Goal: Task Accomplishment & Management: Complete application form

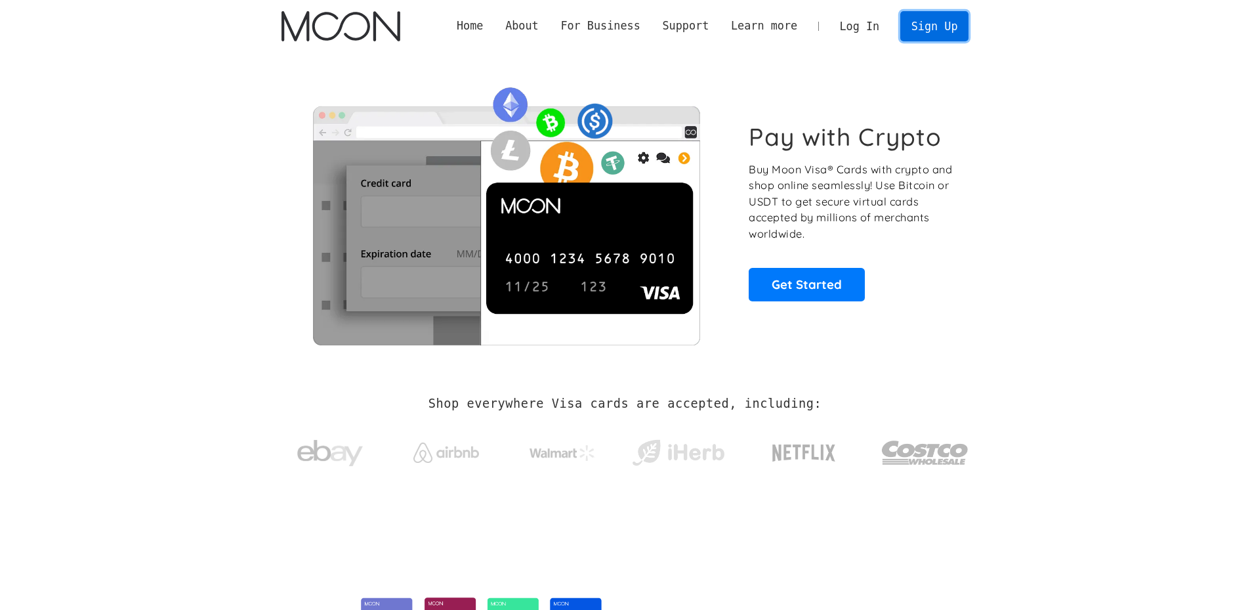
click at [926, 37] on link "Sign Up" at bounding box center [934, 26] width 68 height 30
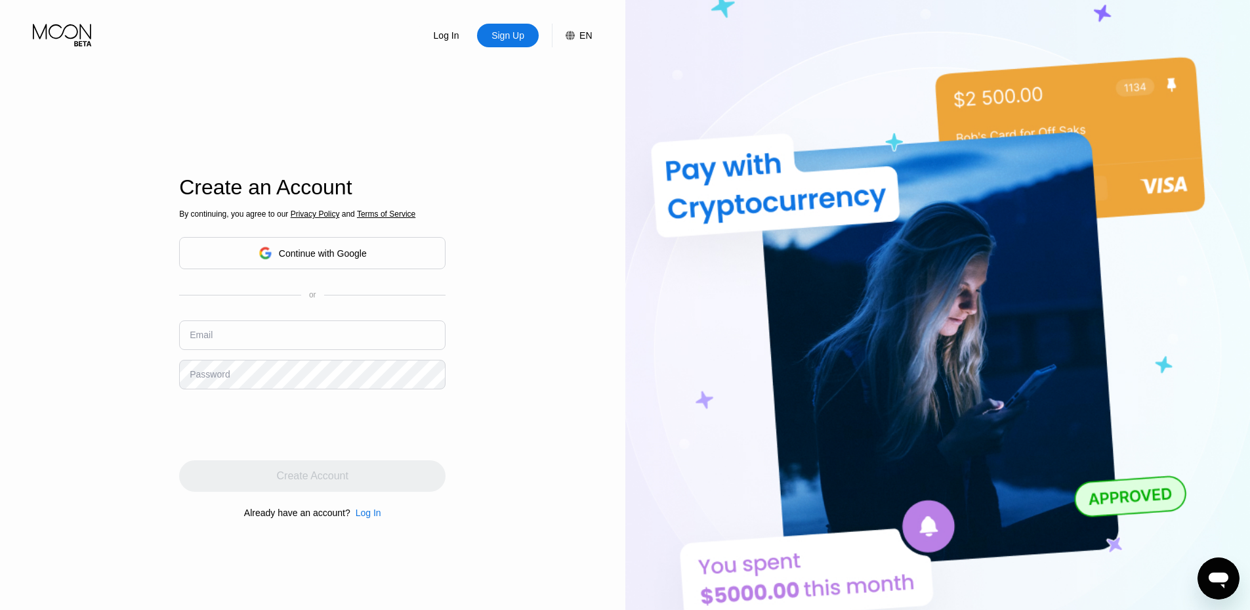
click at [390, 244] on div "Continue with Google" at bounding box center [312, 253] width 266 height 32
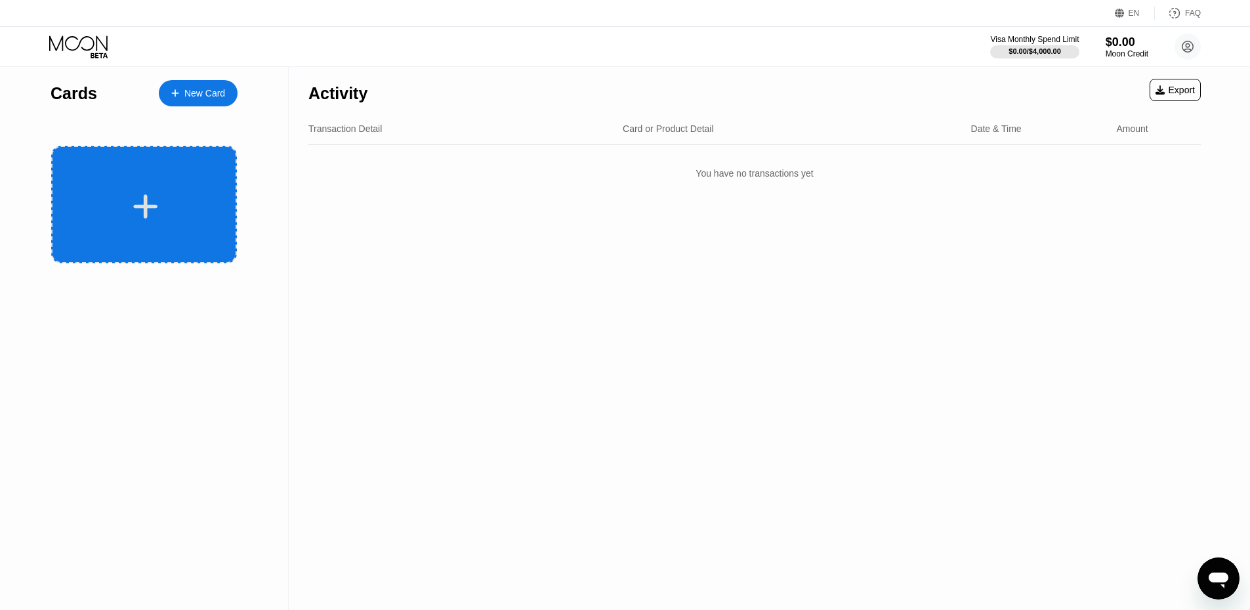
click at [229, 190] on div at bounding box center [144, 204] width 186 height 117
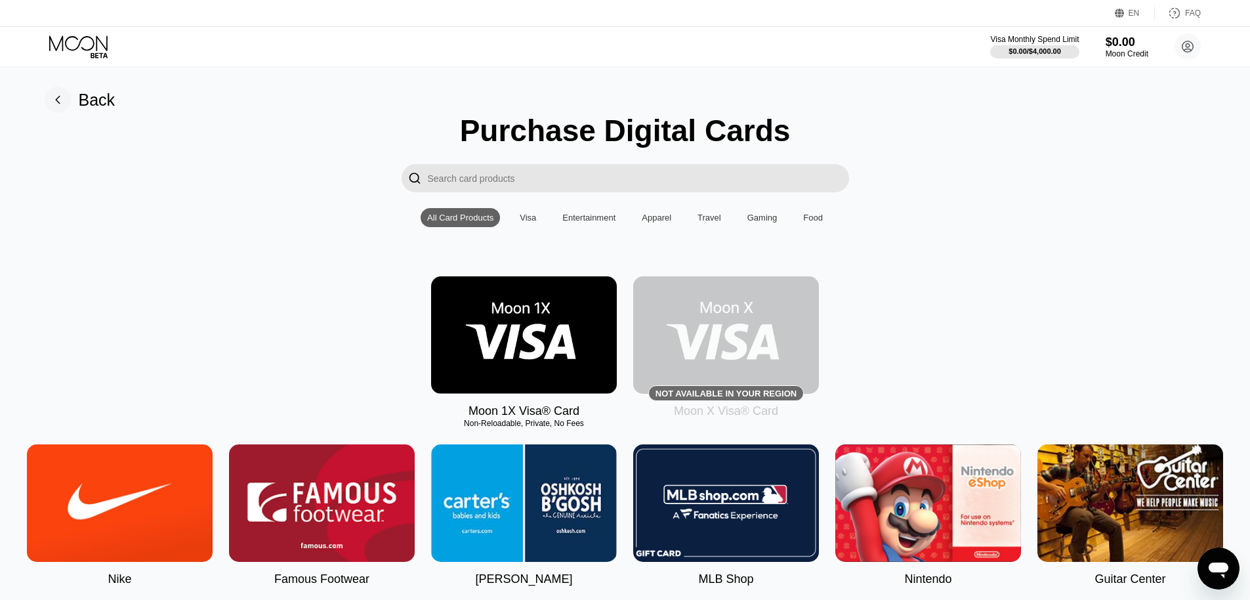
click at [744, 315] on img at bounding box center [726, 334] width 186 height 117
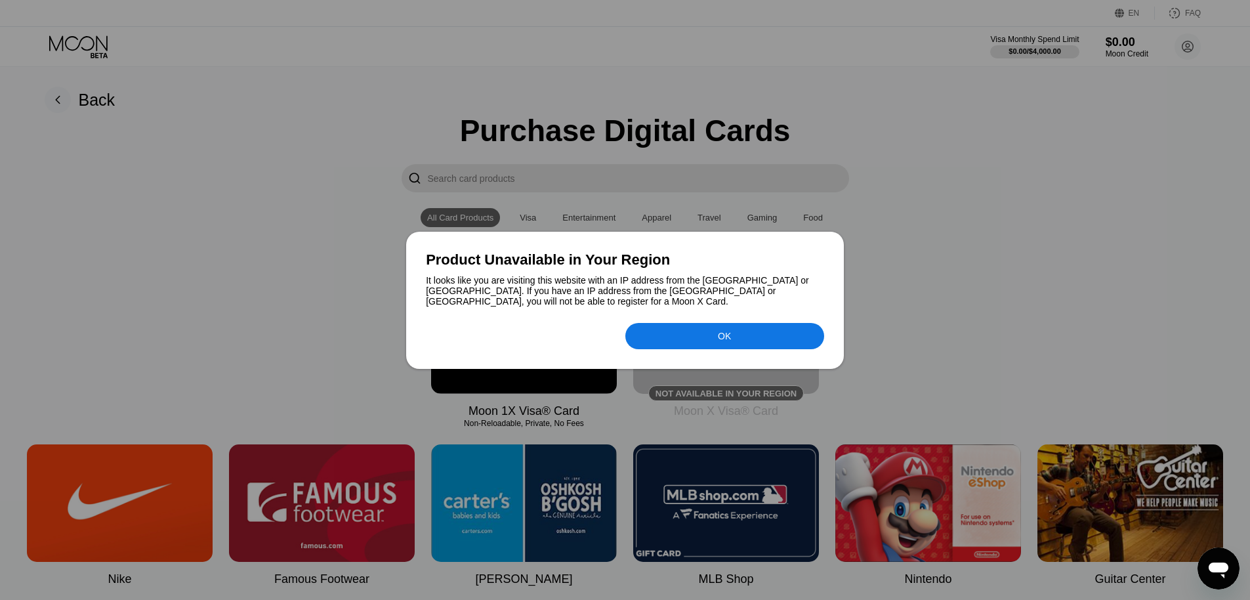
click at [696, 335] on div "OK" at bounding box center [724, 336] width 199 height 26
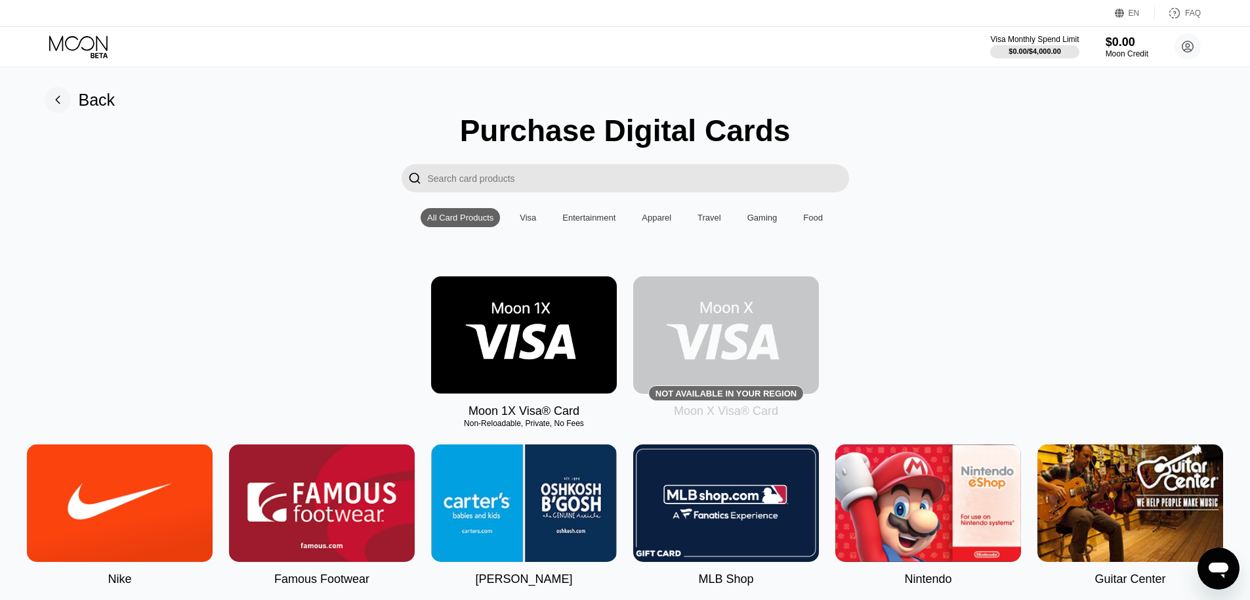
click at [520, 333] on img at bounding box center [524, 334] width 186 height 117
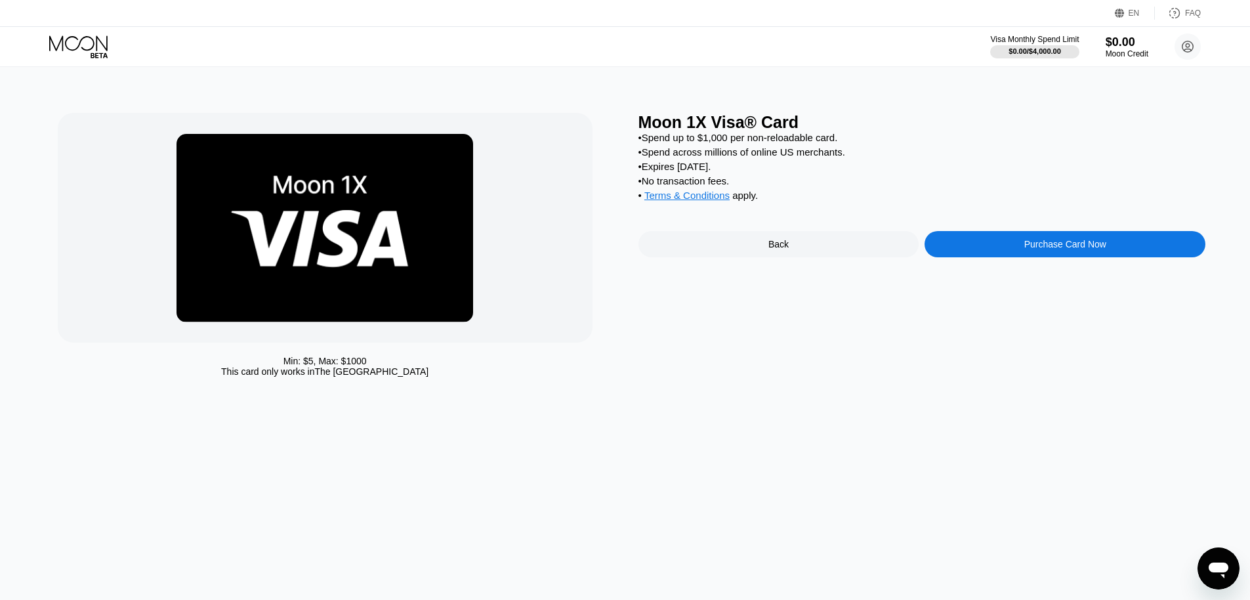
click at [745, 250] on div "Back" at bounding box center [778, 244] width 281 height 26
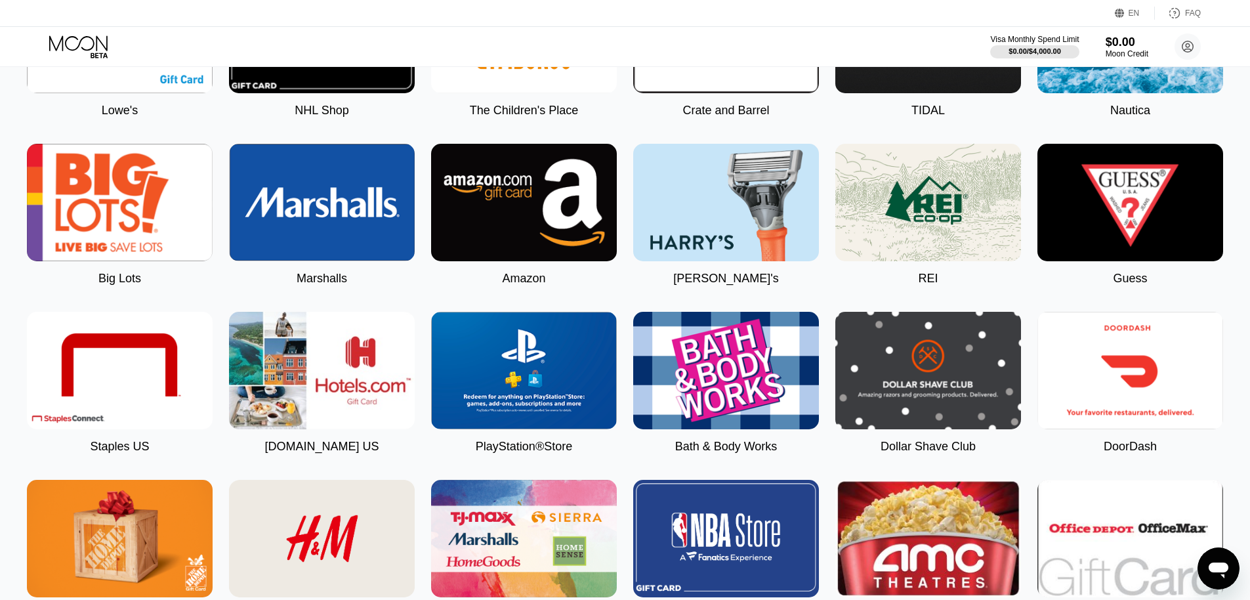
scroll to position [1444, 0]
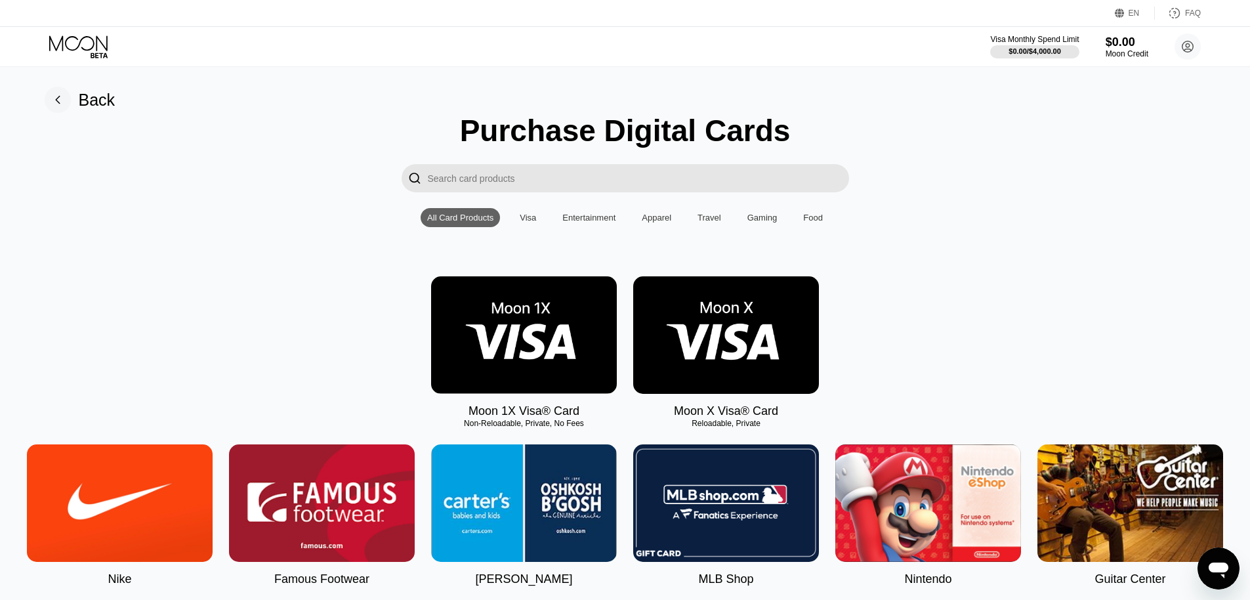
click at [741, 338] on img at bounding box center [726, 334] width 186 height 117
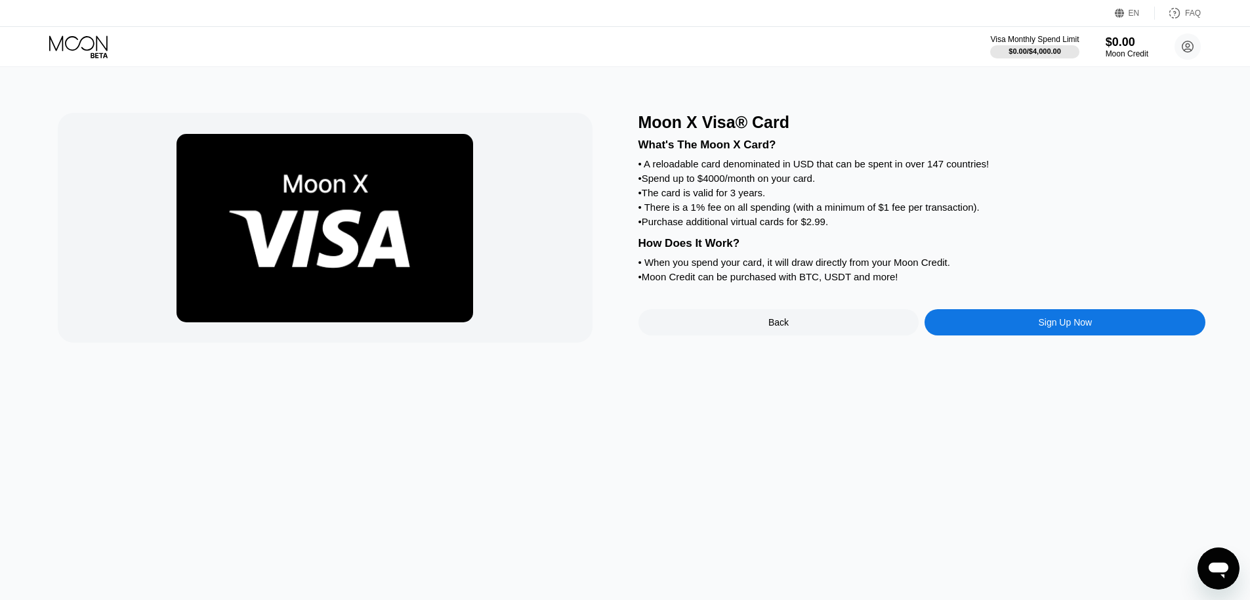
click at [980, 335] on div "Sign Up Now" at bounding box center [1065, 322] width 281 height 26
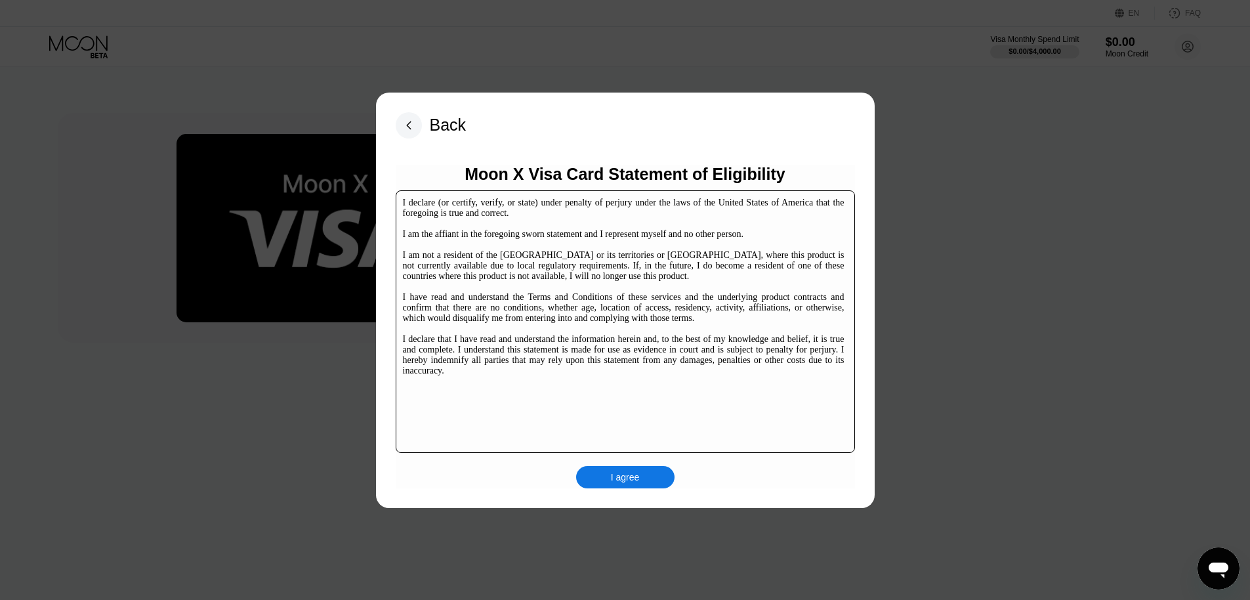
click at [628, 481] on div "I agree" at bounding box center [625, 477] width 29 height 12
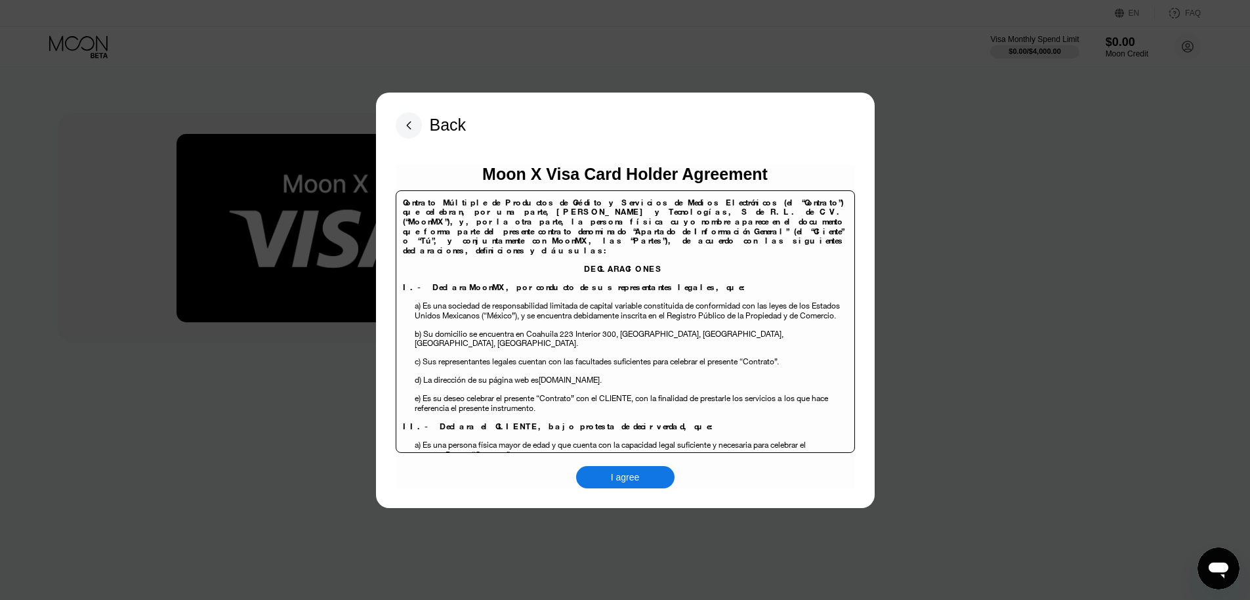
click at [635, 481] on div "I agree" at bounding box center [625, 477] width 29 height 12
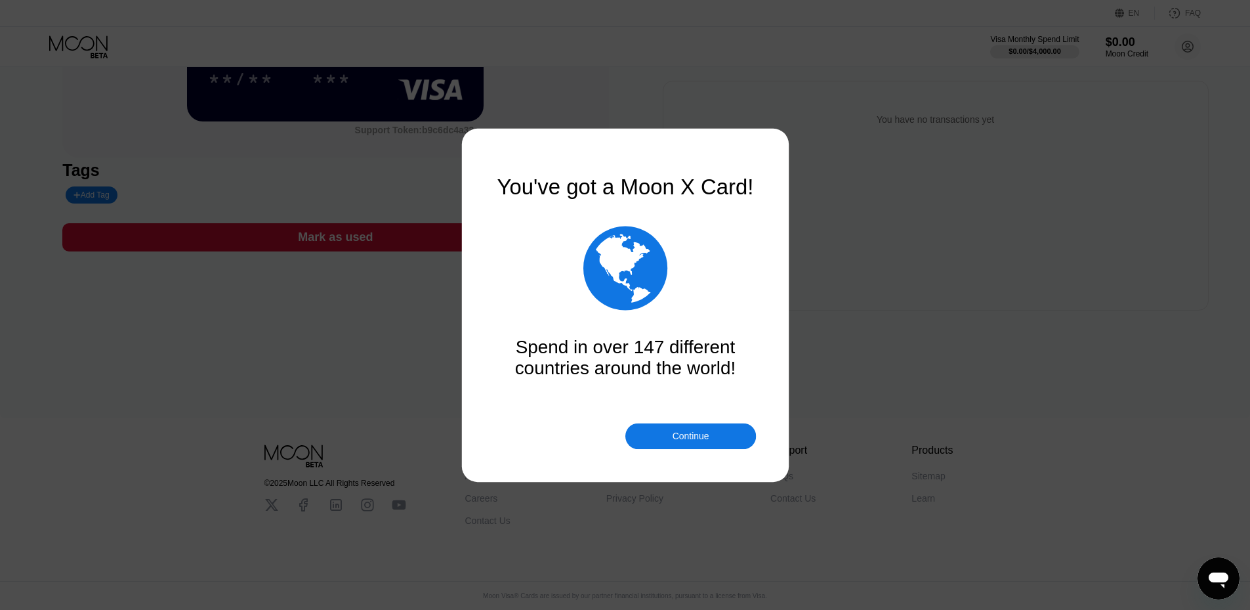
scroll to position [201, 0]
click at [675, 434] on div "Continue" at bounding box center [690, 436] width 37 height 10
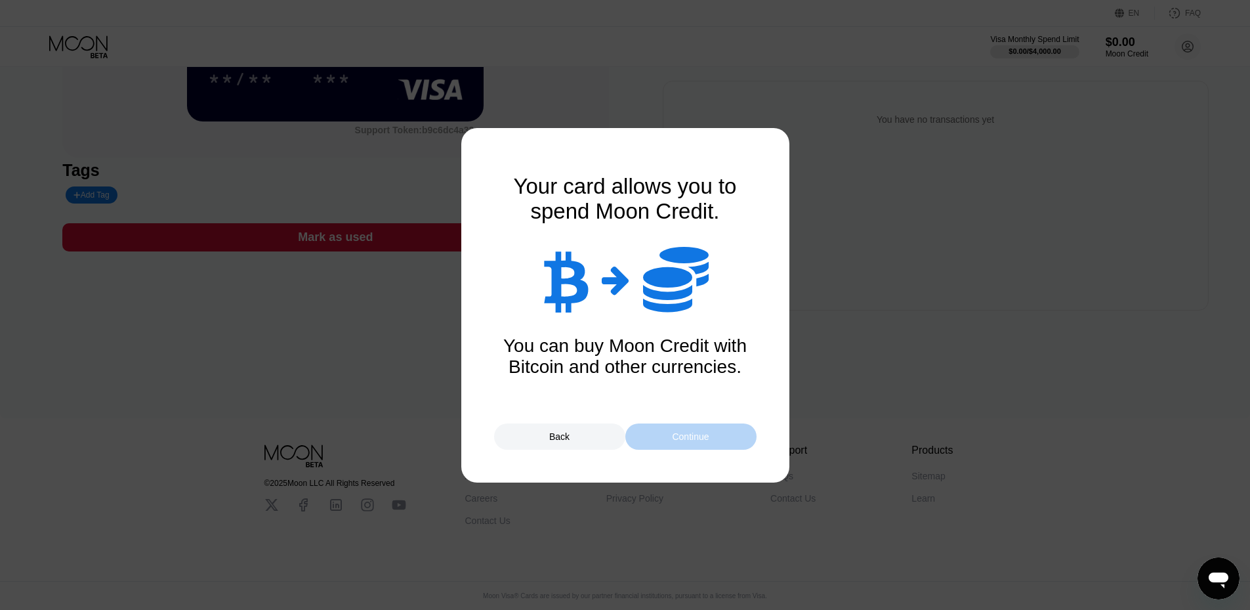
click at [677, 434] on div "Continue" at bounding box center [690, 436] width 37 height 10
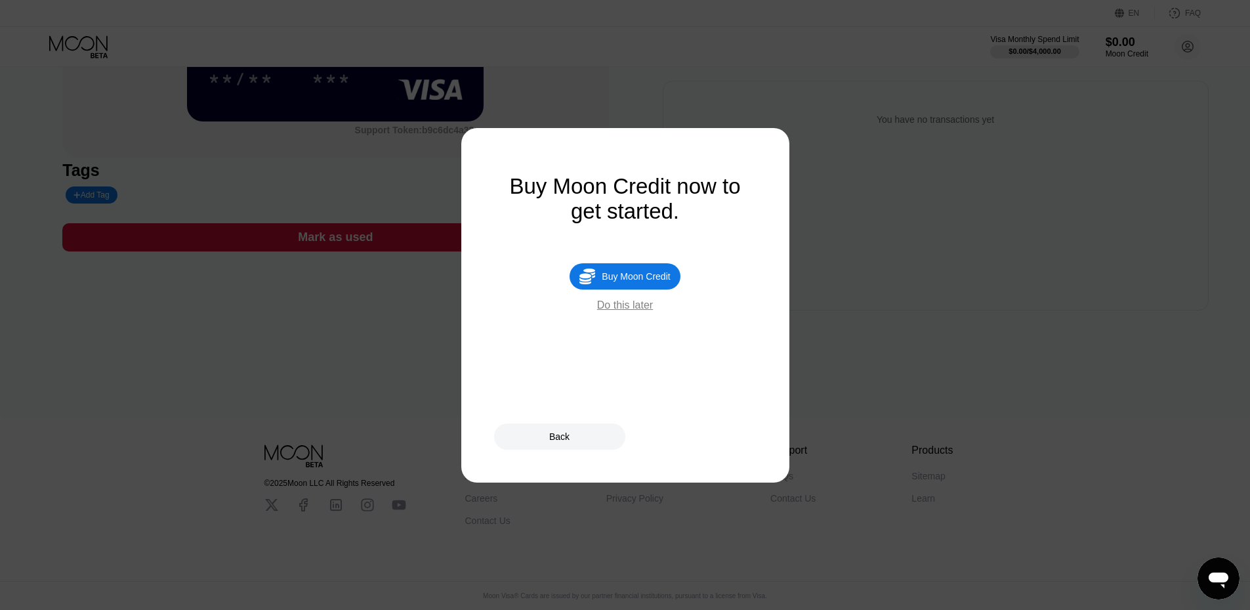
click at [629, 311] on div "Do this later" at bounding box center [625, 305] width 56 height 12
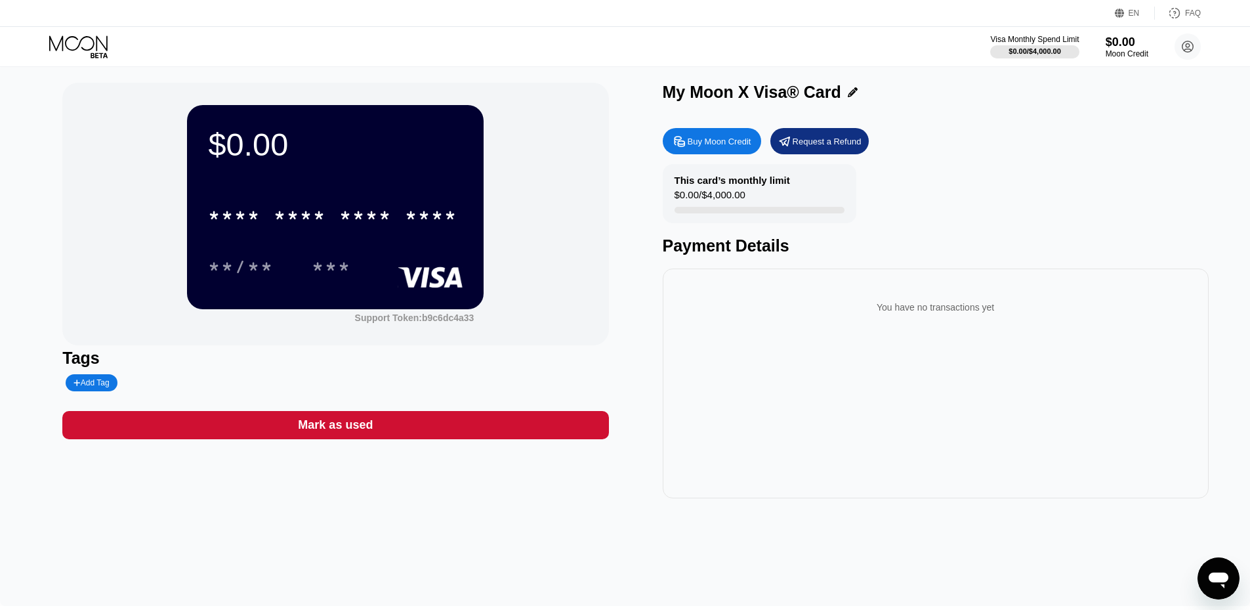
scroll to position [0, 0]
